Goal: Information Seeking & Learning: Learn about a topic

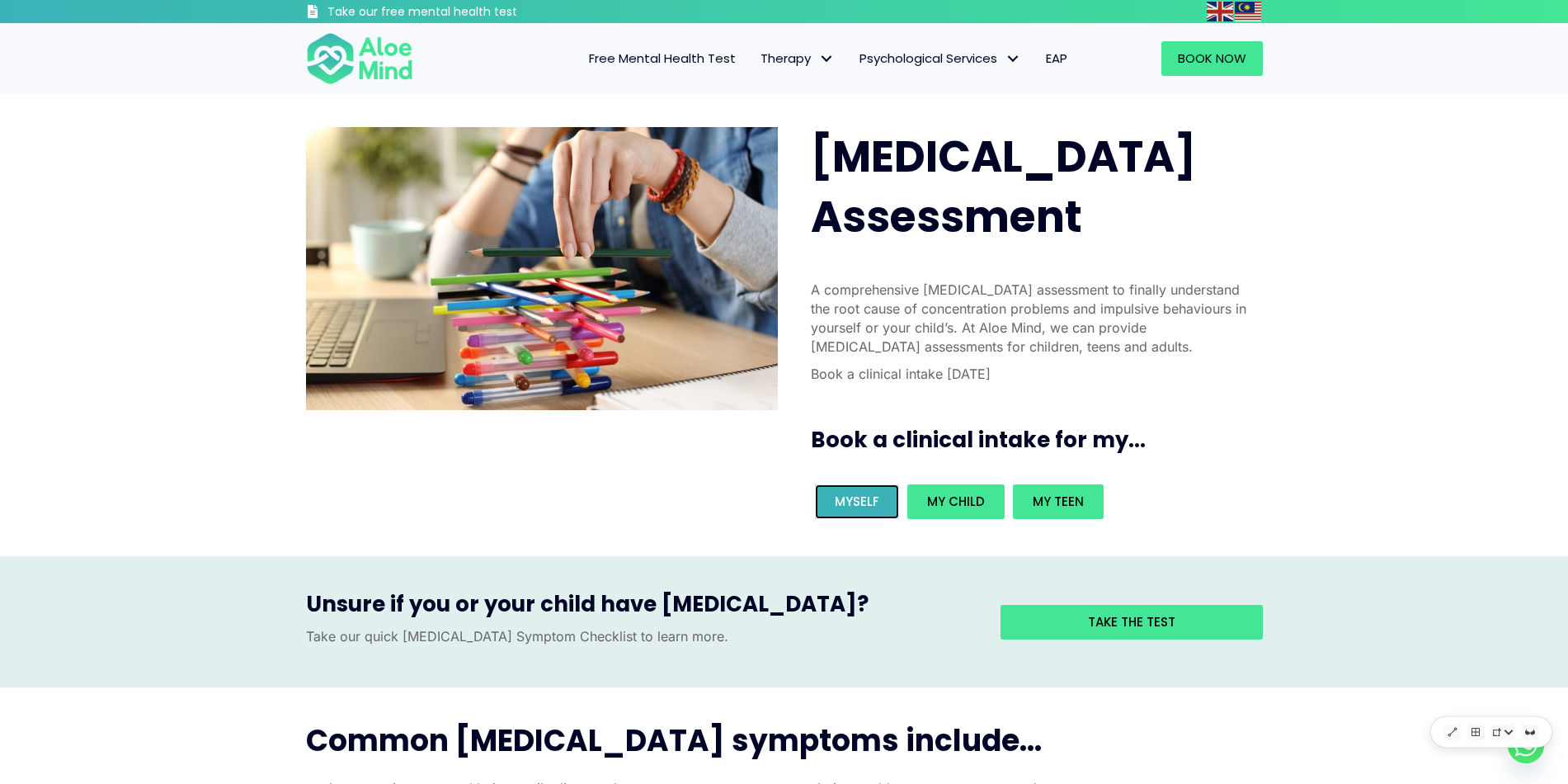
click at [859, 492] on span "Myself" at bounding box center [857, 500] width 44 height 17
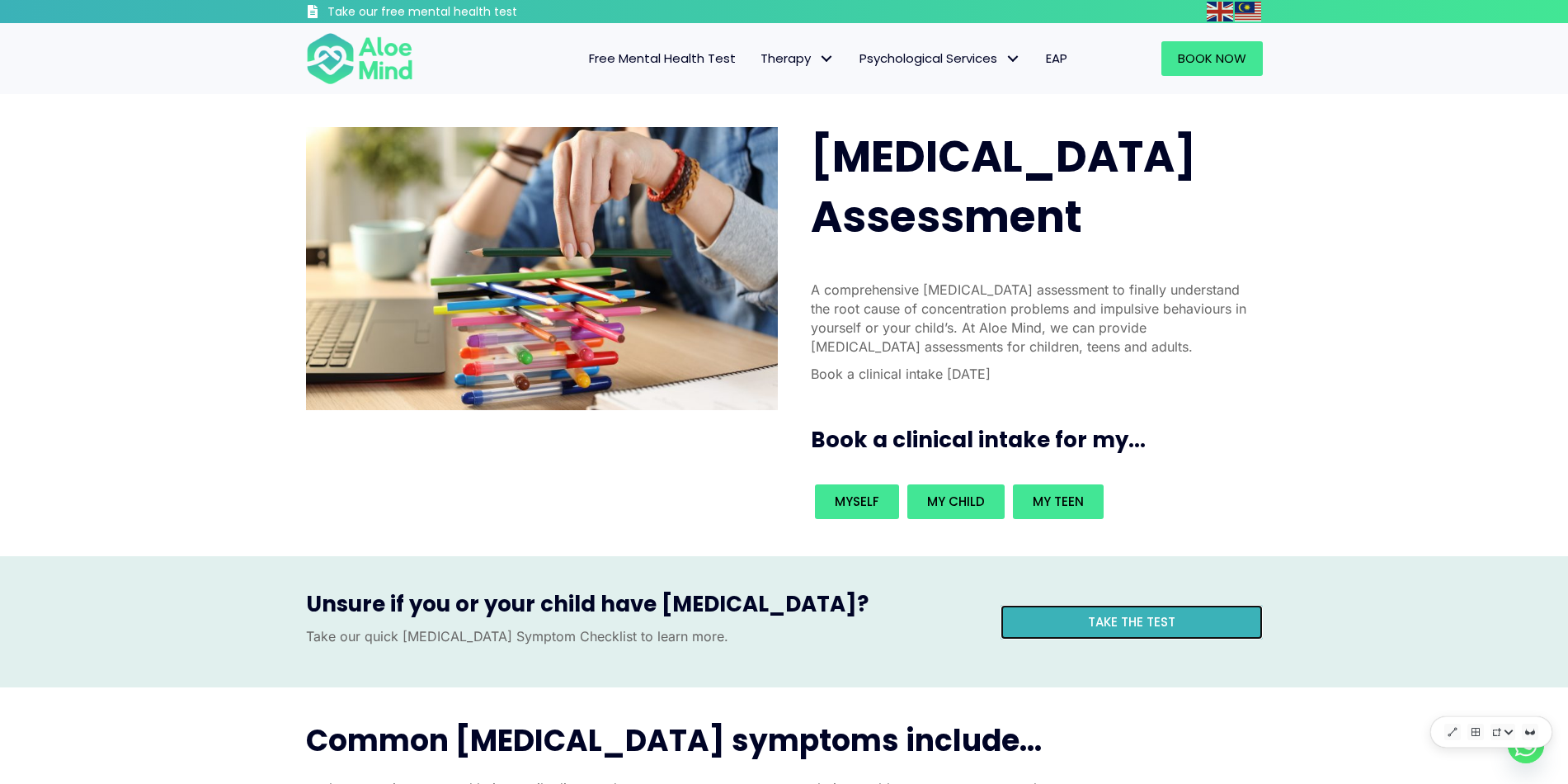
click at [1149, 605] on link "Take the test" at bounding box center [1131, 622] width 263 height 34
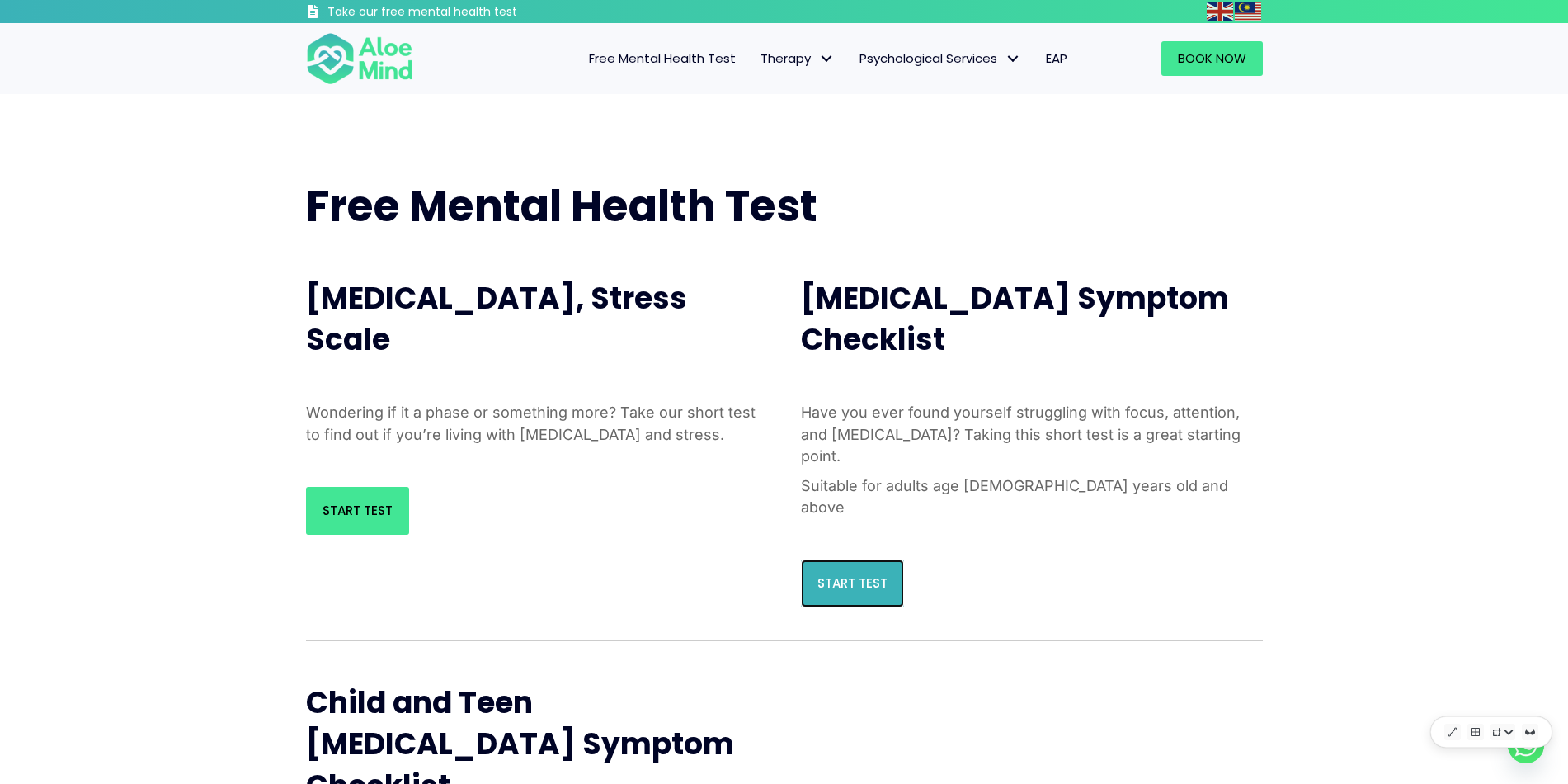
click at [824, 560] on link "Start Test" at bounding box center [852, 583] width 103 height 48
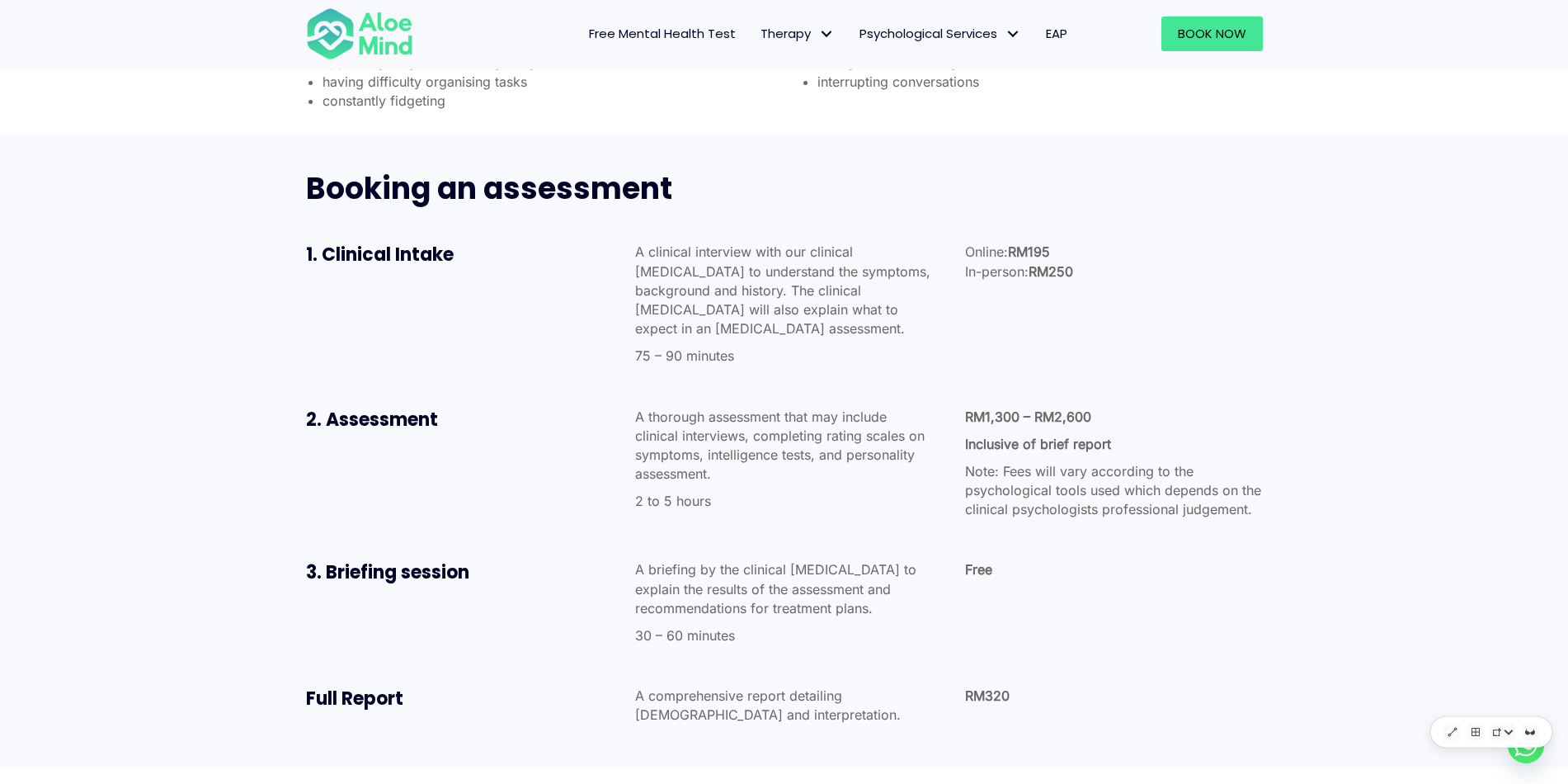
scroll to position [826, 0]
